Goal: Information Seeking & Learning: Check status

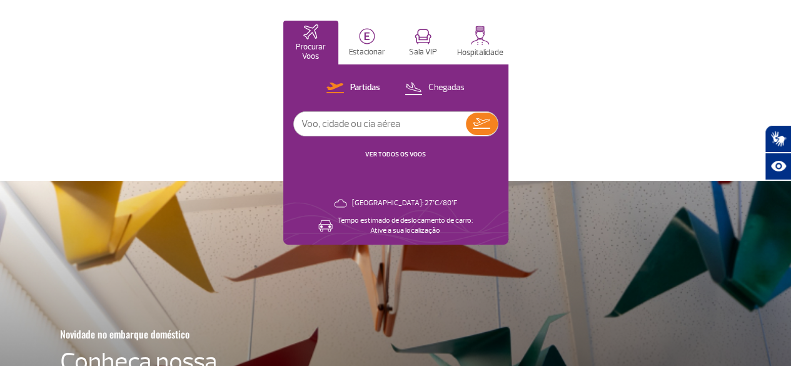
scroll to position [63, 0]
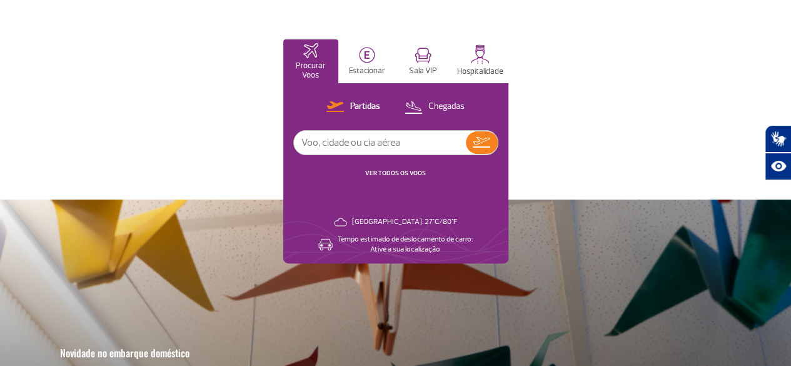
click at [466, 154] on input "text" at bounding box center [380, 143] width 172 height 24
type input "Gol"
click at [491, 147] on img at bounding box center [482, 142] width 18 height 11
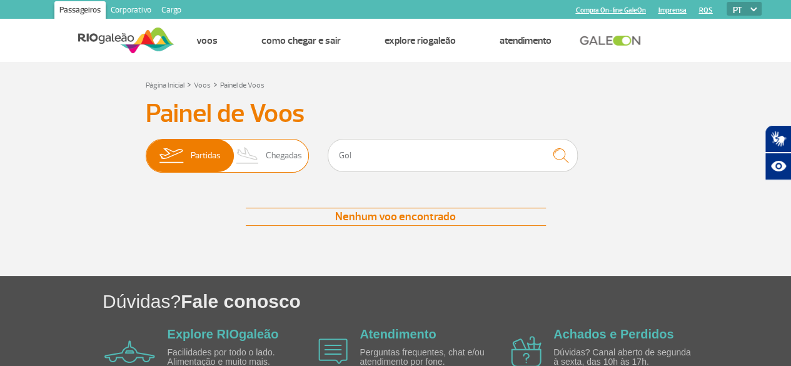
click at [292, 157] on span "Chegadas" at bounding box center [284, 156] width 36 height 33
click at [146, 150] on input "Partidas Chegadas" at bounding box center [146, 150] width 0 height 0
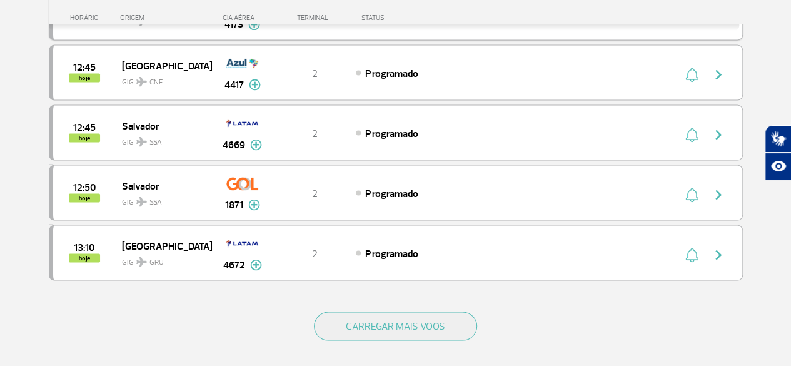
scroll to position [1189, 0]
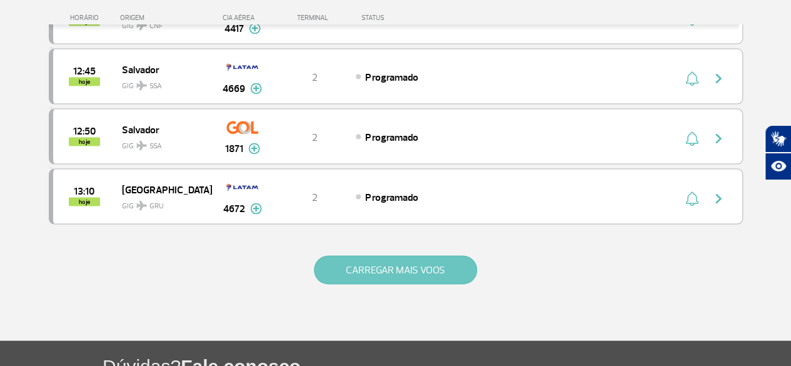
click at [418, 256] on button "CARREGAR MAIS VOOS" at bounding box center [395, 270] width 163 height 29
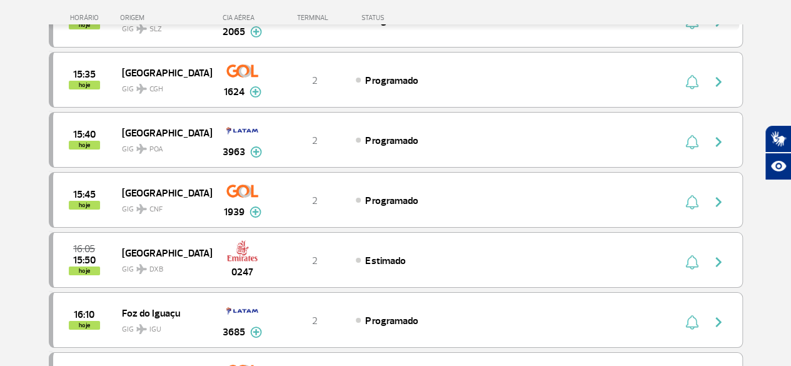
scroll to position [2315, 0]
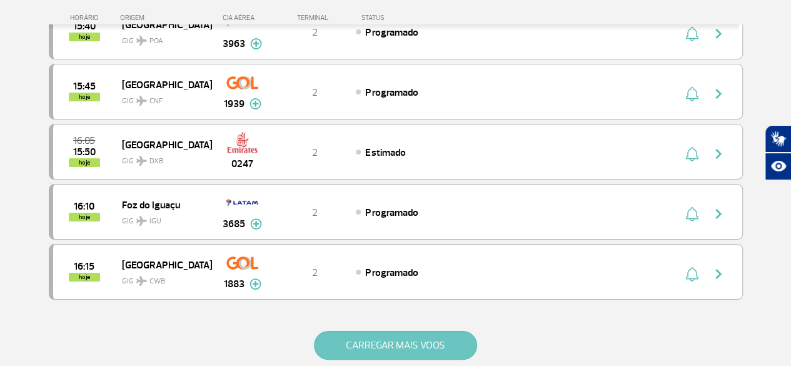
click at [370, 331] on button "CARREGAR MAIS VOOS" at bounding box center [395, 345] width 163 height 29
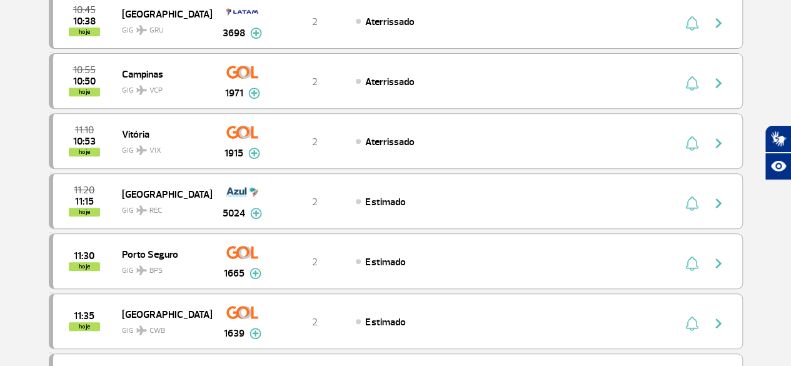
scroll to position [0, 0]
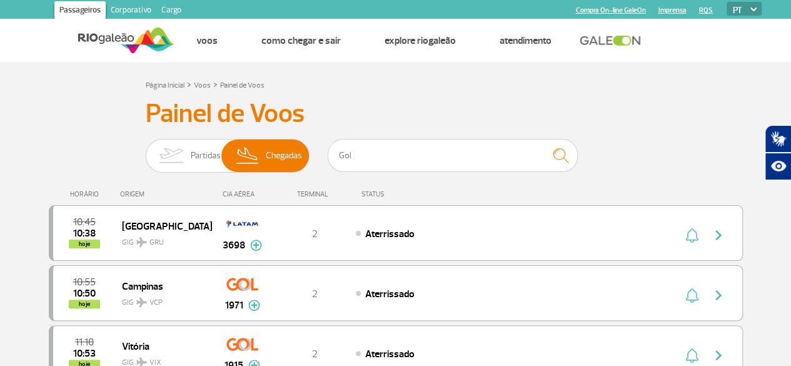
click at [139, 8] on link "Corporativo" at bounding box center [131, 11] width 51 height 20
